Goal: Task Accomplishment & Management: Use online tool/utility

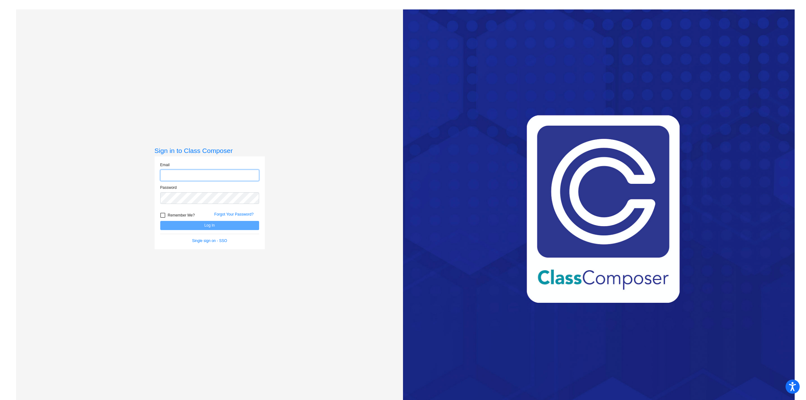
type input "[EMAIL_ADDRESS][DOMAIN_NAME]"
click at [197, 226] on button "Log In" at bounding box center [209, 225] width 99 height 9
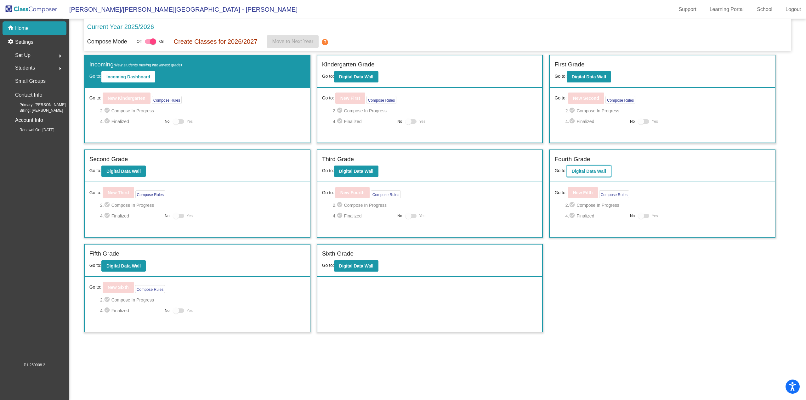
click at [585, 171] on b "Digital Data Wall" at bounding box center [588, 171] width 34 height 5
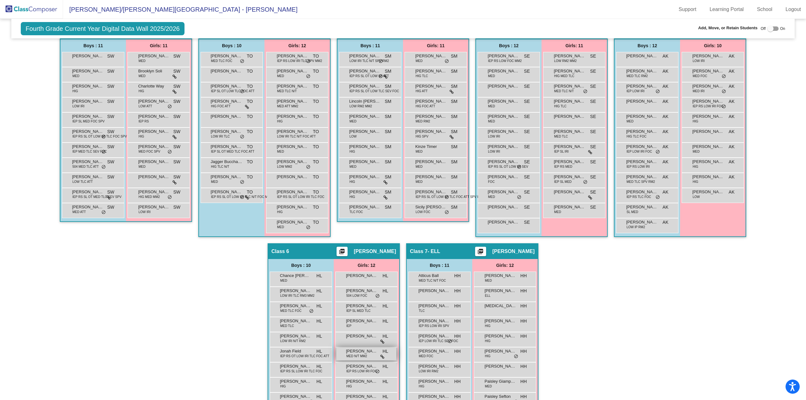
scroll to position [245, 0]
